Goal: Task Accomplishment & Management: Manage account settings

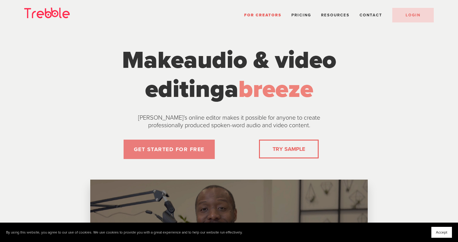
click at [204, 155] on link "GET STARTED FOR FREE" at bounding box center [168, 149] width 91 height 19
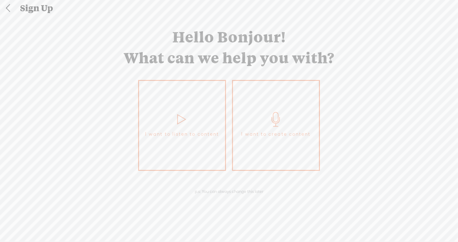
click at [11, 13] on link at bounding box center [7, 8] width 15 height 16
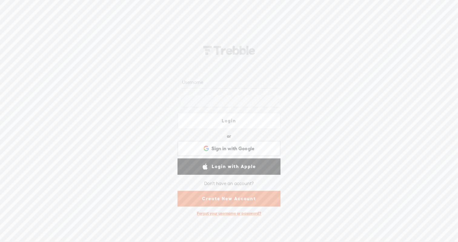
click at [237, 88] on div at bounding box center [228, 82] width 103 height 19
click at [236, 84] on input "text" at bounding box center [230, 83] width 98 height 12
type input "Connect@desireejamila.com"
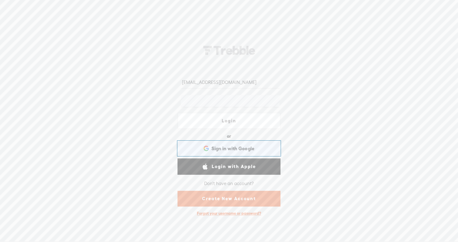
click at [224, 150] on span "Sign in with Google" at bounding box center [232, 148] width 43 height 6
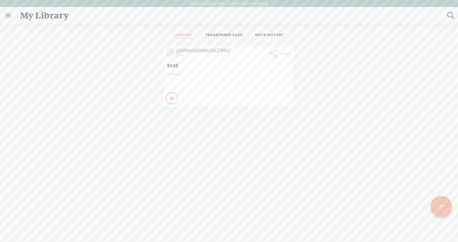
click at [8, 17] on link at bounding box center [8, 16] width 16 height 16
click at [31, 223] on div "SETTINGS" at bounding box center [40, 227] width 71 height 18
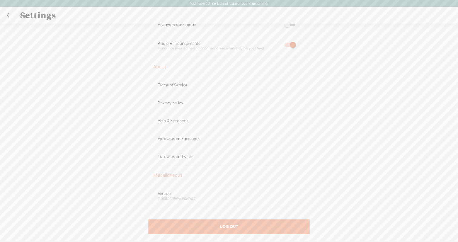
scroll to position [319, 0]
